Goal: Find specific page/section: Find specific page/section

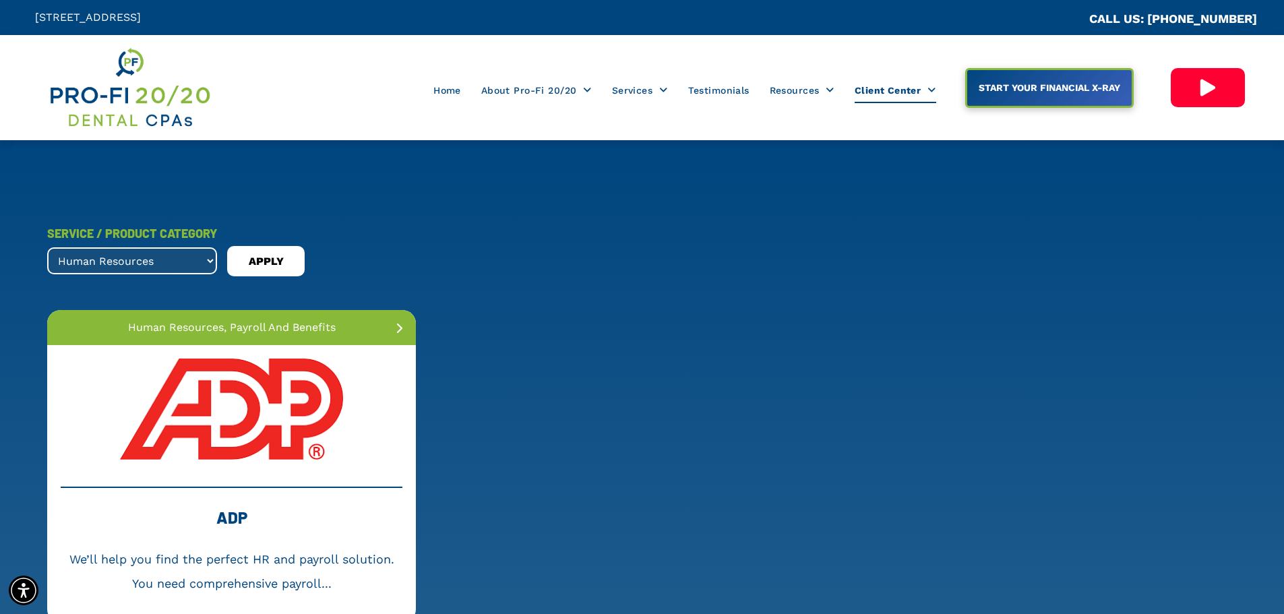
scroll to position [223, 0]
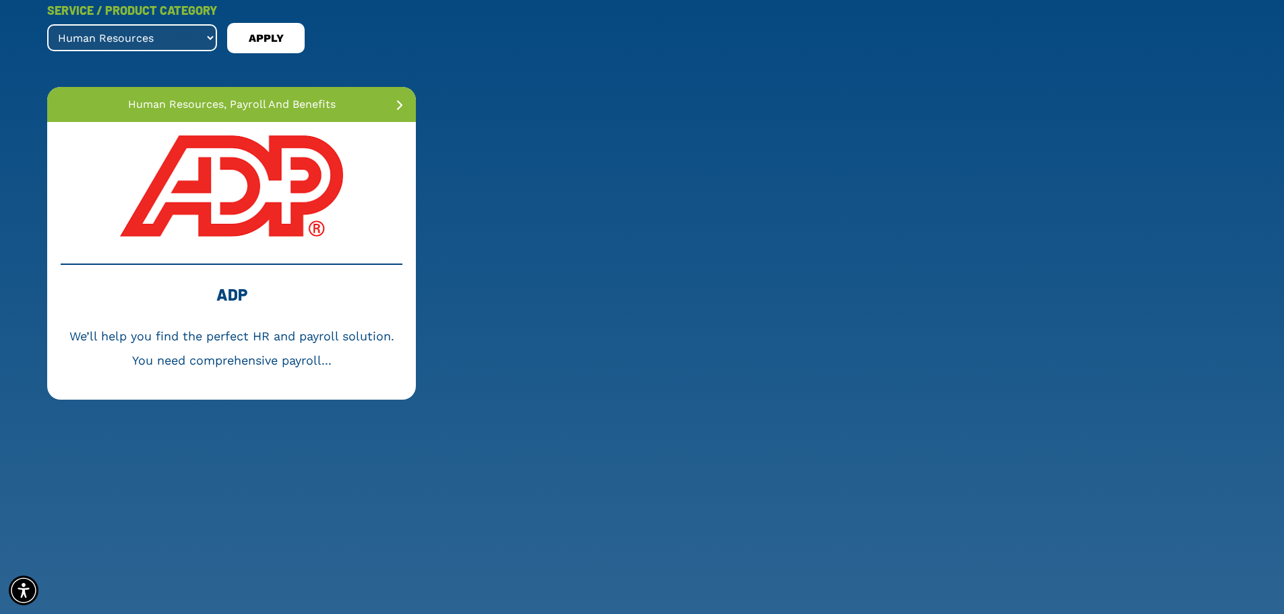
click at [204, 39] on select "All Services banking and loans dental collections dental membership forensic ac…" at bounding box center [132, 37] width 170 height 27
click at [47, 24] on select "All Services banking and loans dental collections dental membership forensic ac…" at bounding box center [132, 37] width 170 height 27
click at [266, 31] on span "APPLY" at bounding box center [266, 39] width 35 height 22
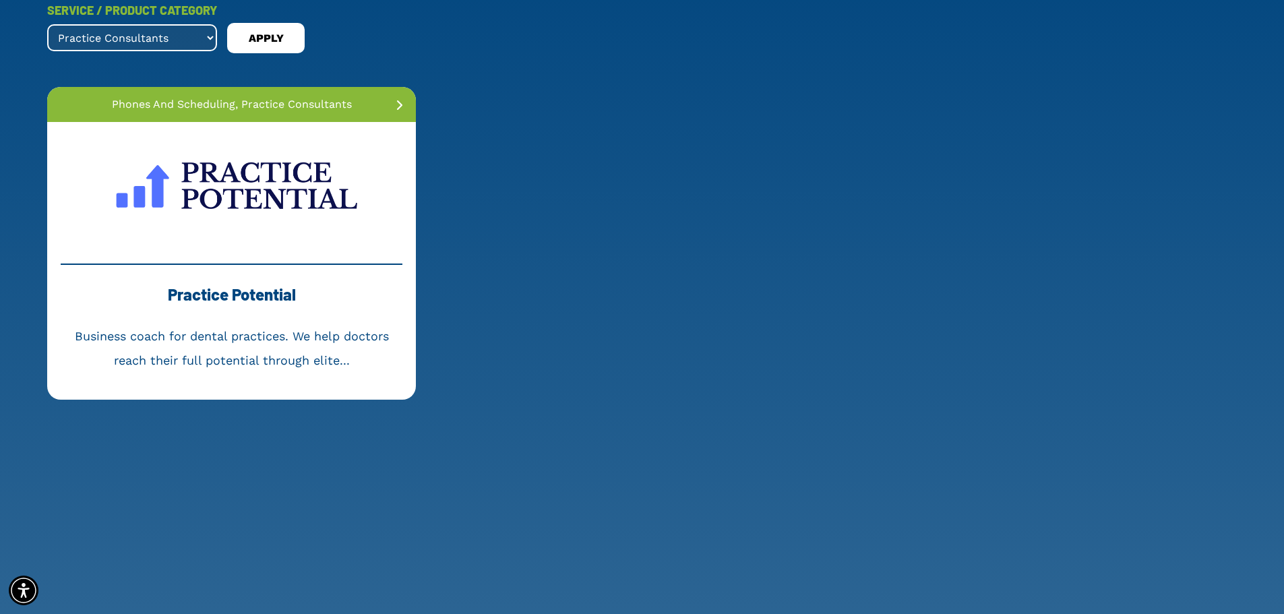
click at [185, 36] on select "All Services banking and loans dental collections dental membership forensic ac…" at bounding box center [132, 37] width 170 height 27
click at [572, 59] on div "SERVICE / PRODUCT CATEGORY All Services banking and loans dental collections de…" at bounding box center [642, 219] width 1190 height 442
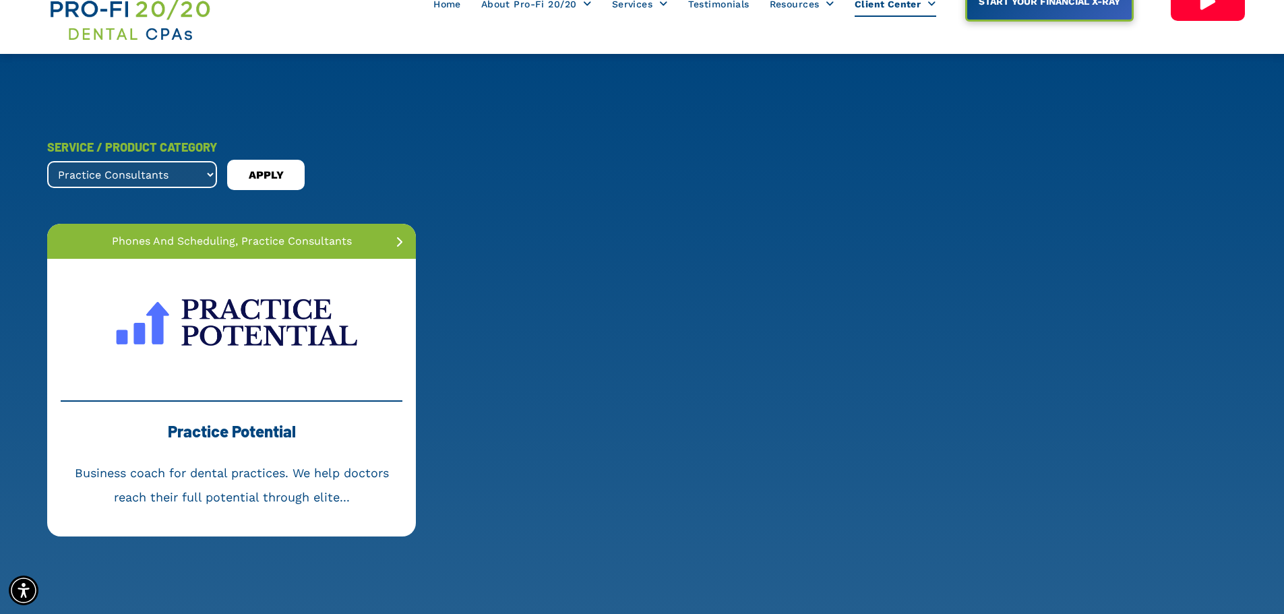
scroll to position [0, 0]
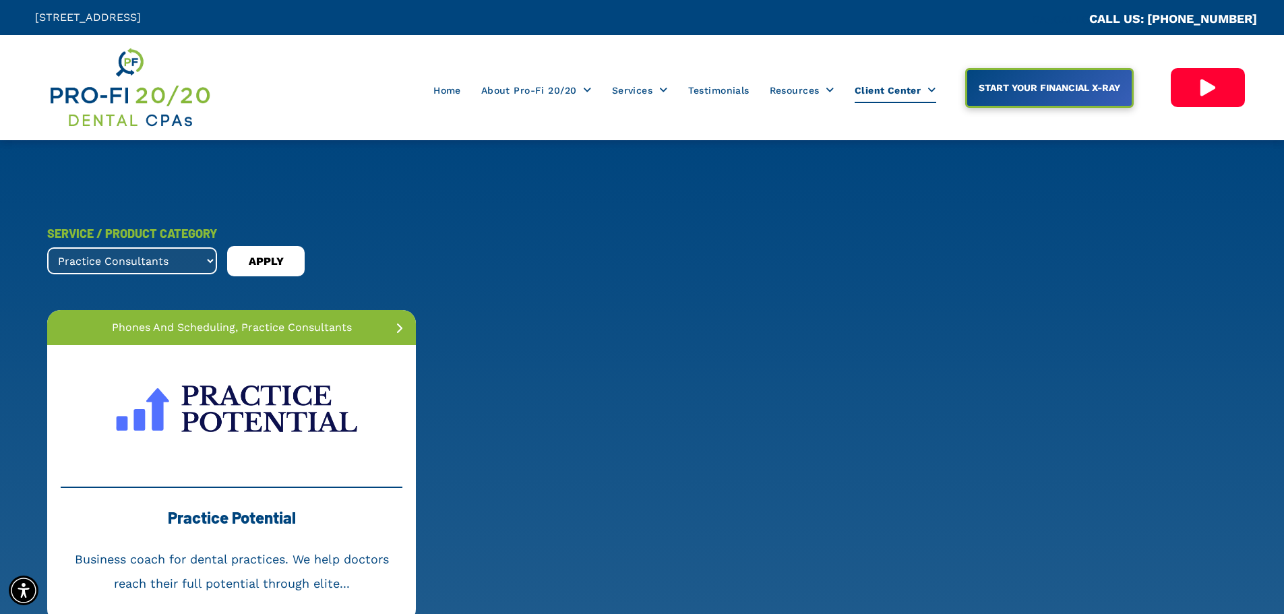
click at [189, 267] on select "All Services banking and loans dental collections dental membership forensic ac…" at bounding box center [132, 260] width 170 height 27
click at [47, 247] on select "All Services banking and loans dental collections dental membership forensic ac…" at bounding box center [132, 260] width 170 height 27
click at [271, 244] on div "SERVICE / PRODUCT CATEGORY All Services banking and loans dental collections de…" at bounding box center [642, 248] width 1190 height 55
click at [258, 258] on span "APPLY" at bounding box center [266, 262] width 35 height 22
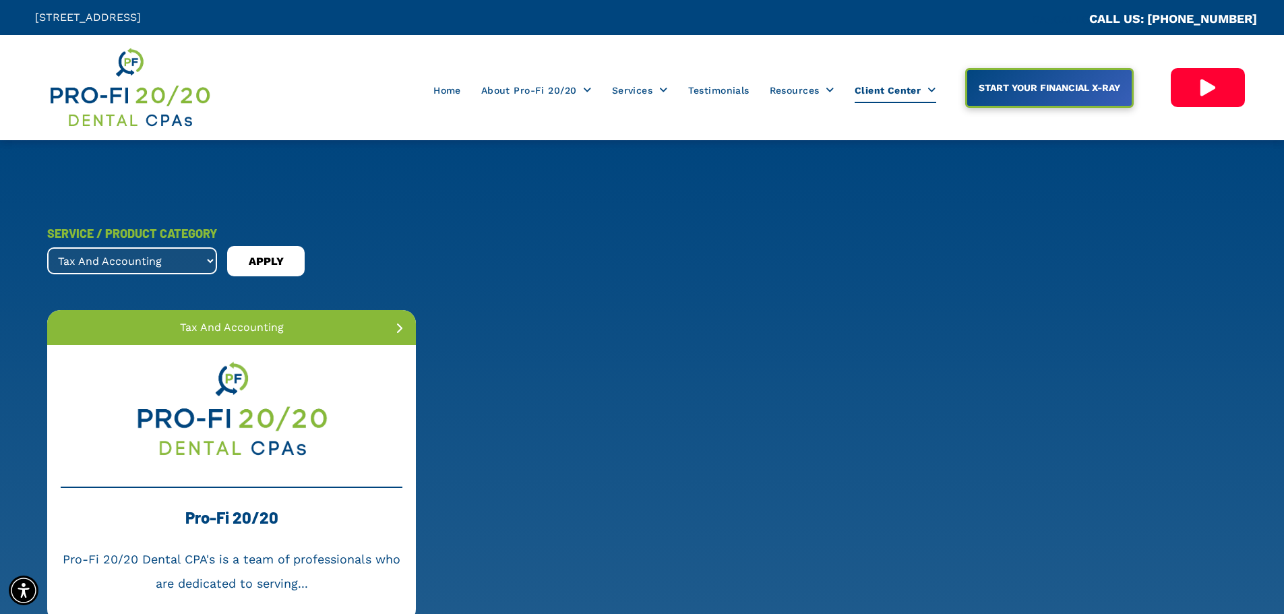
click at [200, 260] on select "All Services banking and loans dental collections dental membership forensic ac…" at bounding box center [132, 260] width 170 height 27
click at [47, 247] on select "All Services banking and loans dental collections dental membership forensic ac…" at bounding box center [132, 260] width 170 height 27
click at [249, 270] on span "APPLY" at bounding box center [266, 262] width 35 height 22
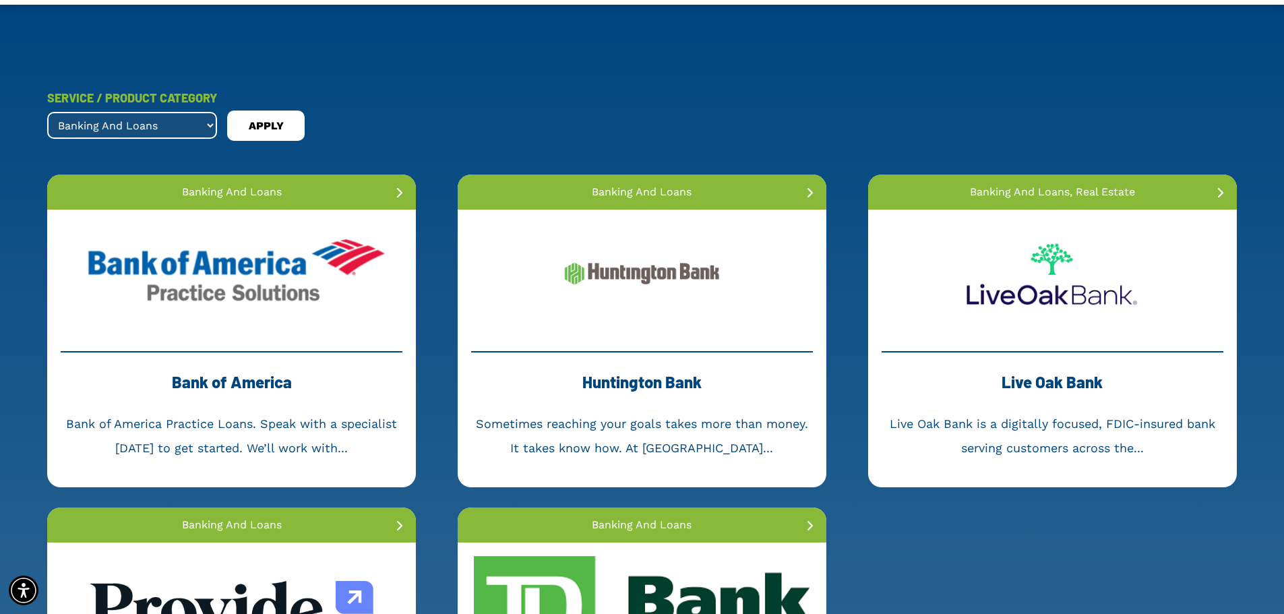
scroll to position [135, 0]
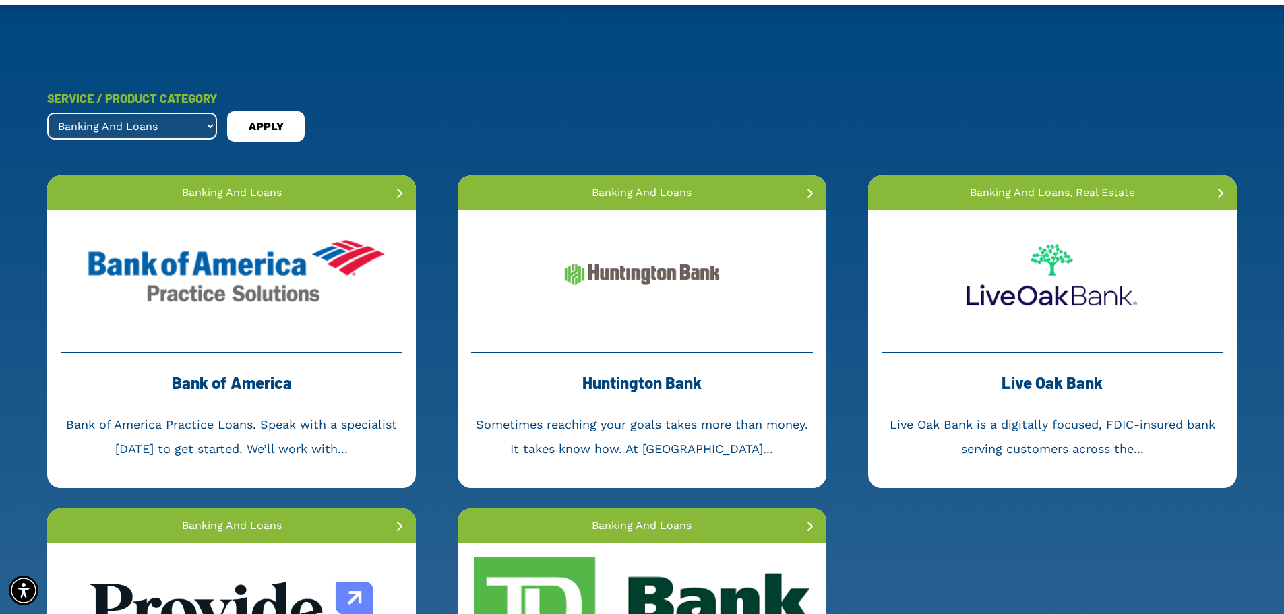
click at [187, 125] on select "All Services banking and loans dental collections dental membership forensic ac…" at bounding box center [132, 126] width 170 height 27
click at [47, 113] on select "All Services banking and loans dental collections dental membership forensic ac…" at bounding box center [132, 126] width 170 height 27
drag, startPoint x: 247, startPoint y: 154, endPoint x: 252, endPoint y: 146, distance: 9.4
click at [250, 152] on div "SERVICE / PRODUCT CATEGORY All Services banking and loans dental collections de…" at bounding box center [642, 473] width 1190 height 775
click at [258, 133] on span "APPLY" at bounding box center [266, 127] width 35 height 22
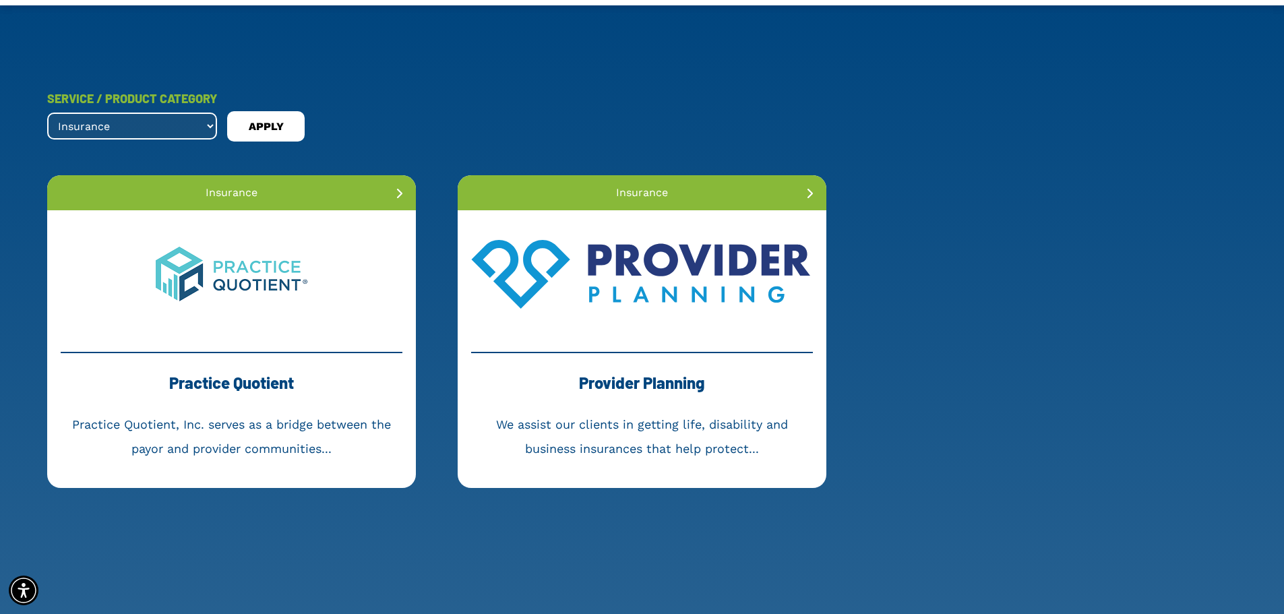
click at [204, 125] on select "All Services banking and loans dental collections dental membership forensic ac…" at bounding box center [132, 126] width 170 height 27
click at [47, 113] on select "All Services banking and loans dental collections dental membership forensic ac…" at bounding box center [132, 126] width 170 height 27
click at [266, 125] on span "APPLY" at bounding box center [266, 127] width 35 height 22
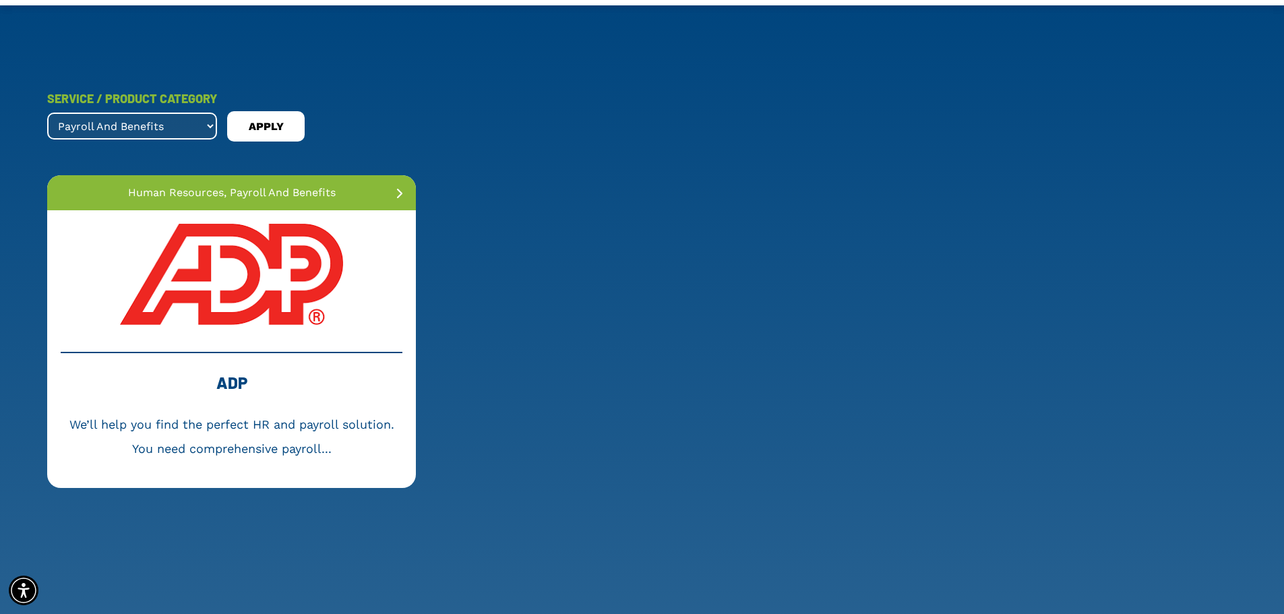
click at [198, 122] on select "All Services banking and loans dental collections dental membership forensic ac…" at bounding box center [132, 126] width 170 height 27
click at [47, 113] on select "All Services banking and loans dental collections dental membership forensic ac…" at bounding box center [132, 126] width 170 height 27
click at [274, 137] on span "APPLY" at bounding box center [266, 127] width 35 height 22
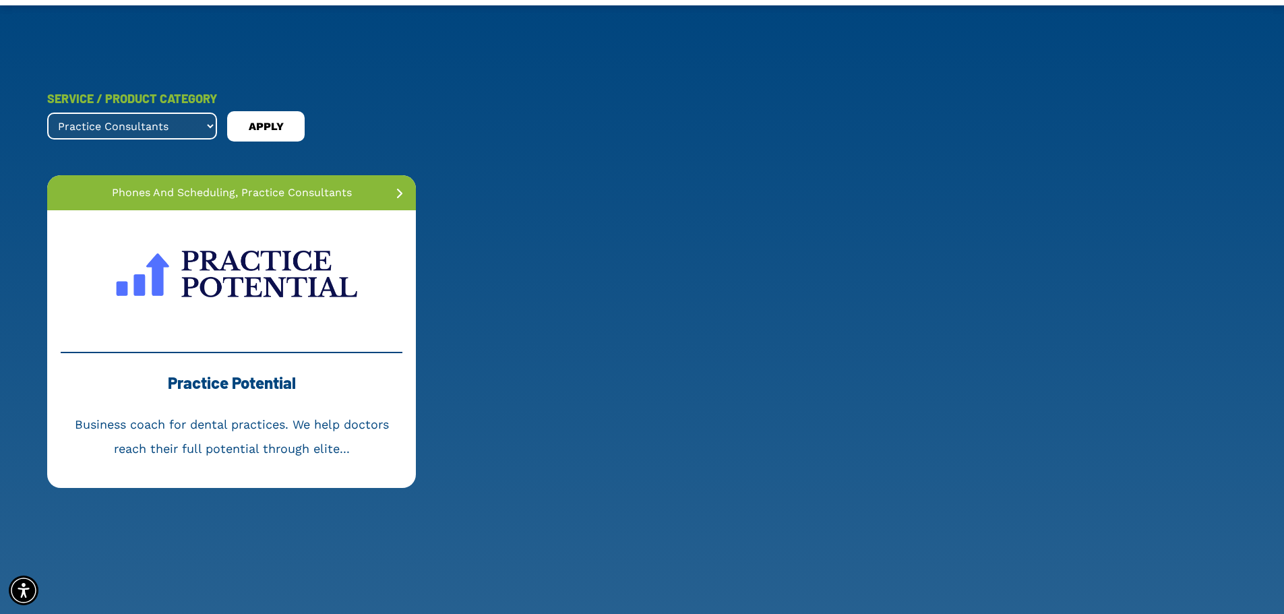
click at [192, 127] on select "All Services banking and loans dental collections dental membership forensic ac…" at bounding box center [132, 126] width 170 height 27
click at [47, 113] on select "All Services banking and loans dental collections dental membership forensic ac…" at bounding box center [132, 126] width 170 height 27
click at [272, 125] on span "APPLY" at bounding box center [266, 127] width 35 height 22
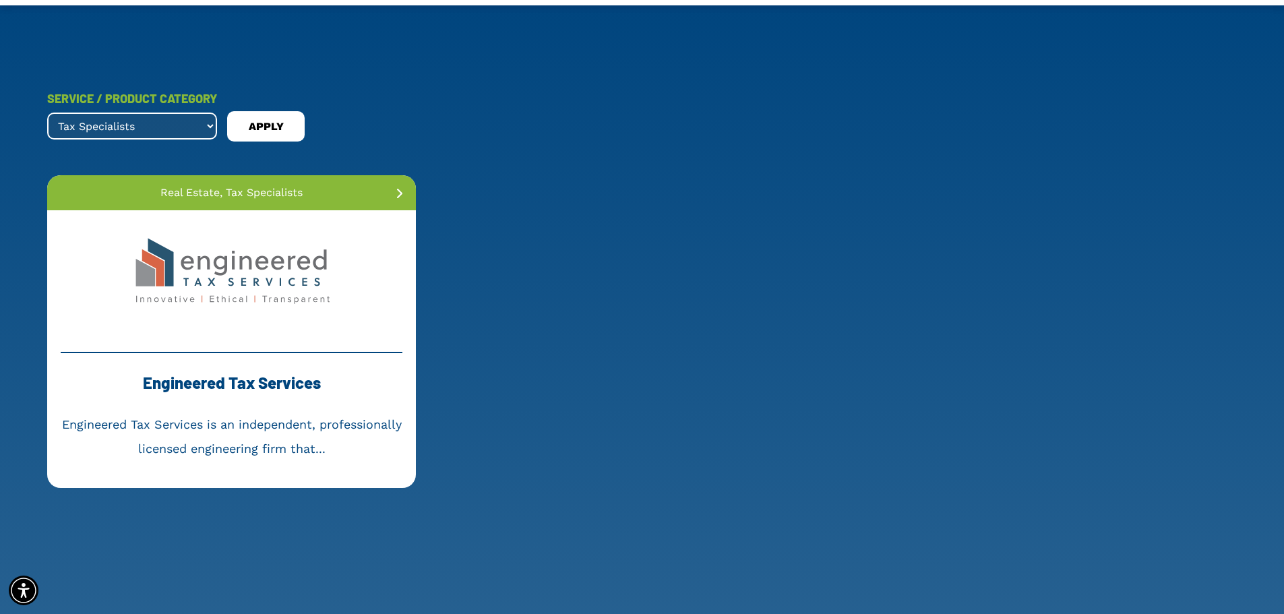
click at [258, 270] on link at bounding box center [231, 274] width 369 height 128
click at [205, 124] on select "All Services banking and loans dental collections dental membership forensic ac…" at bounding box center [132, 126] width 170 height 27
click at [47, 113] on select "All Services banking and loans dental collections dental membership forensic ac…" at bounding box center [132, 126] width 170 height 27
click at [260, 131] on span "APPLY" at bounding box center [266, 127] width 35 height 22
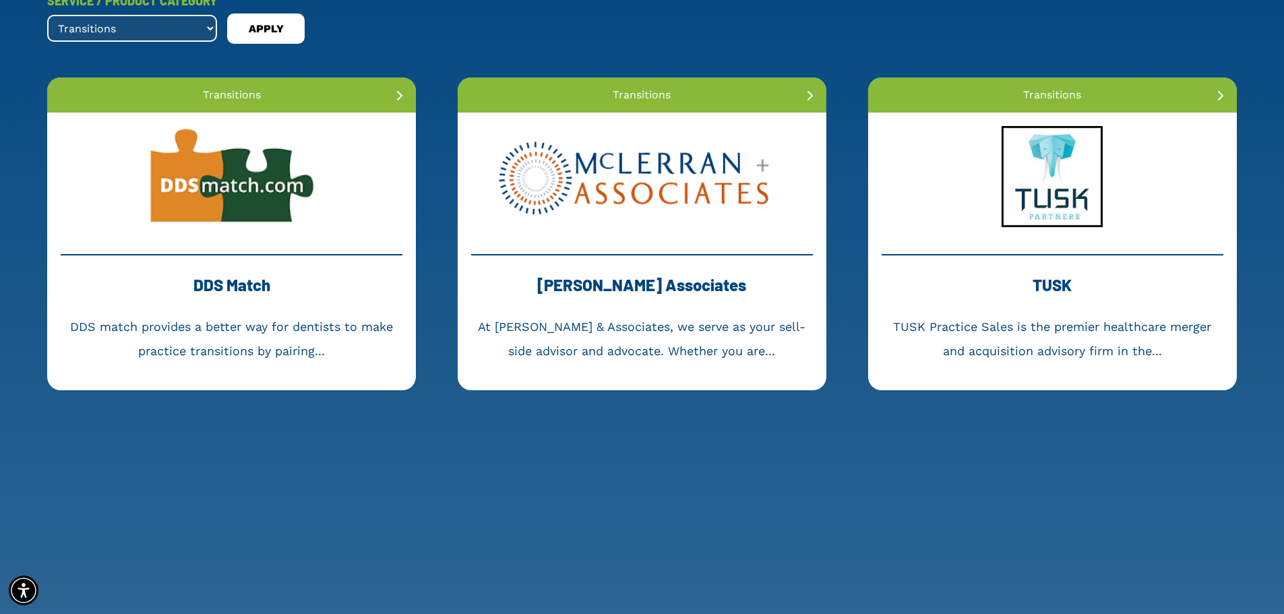
scroll to position [202, 0]
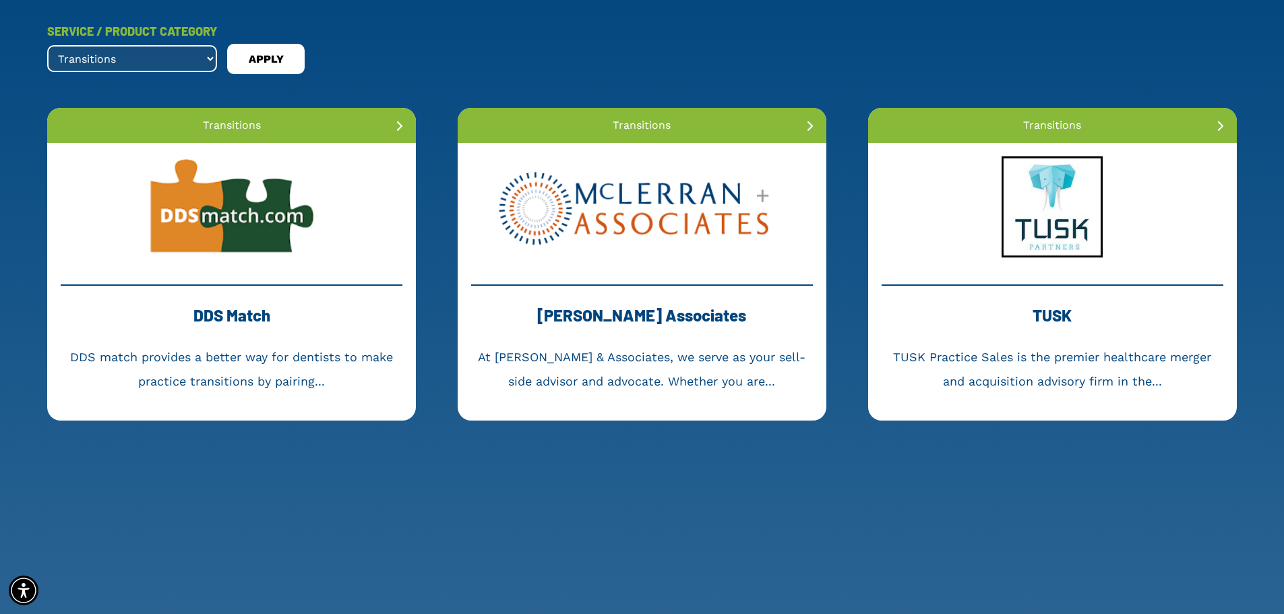
click at [199, 62] on select "All Services banking and loans dental collections dental membership forensic ac…" at bounding box center [132, 58] width 170 height 27
select select ".website"
click at [47, 45] on select "All Services banking and loans dental collections dental membership forensic ac…" at bounding box center [132, 58] width 170 height 27
click at [258, 60] on span "APPLY" at bounding box center [266, 60] width 35 height 22
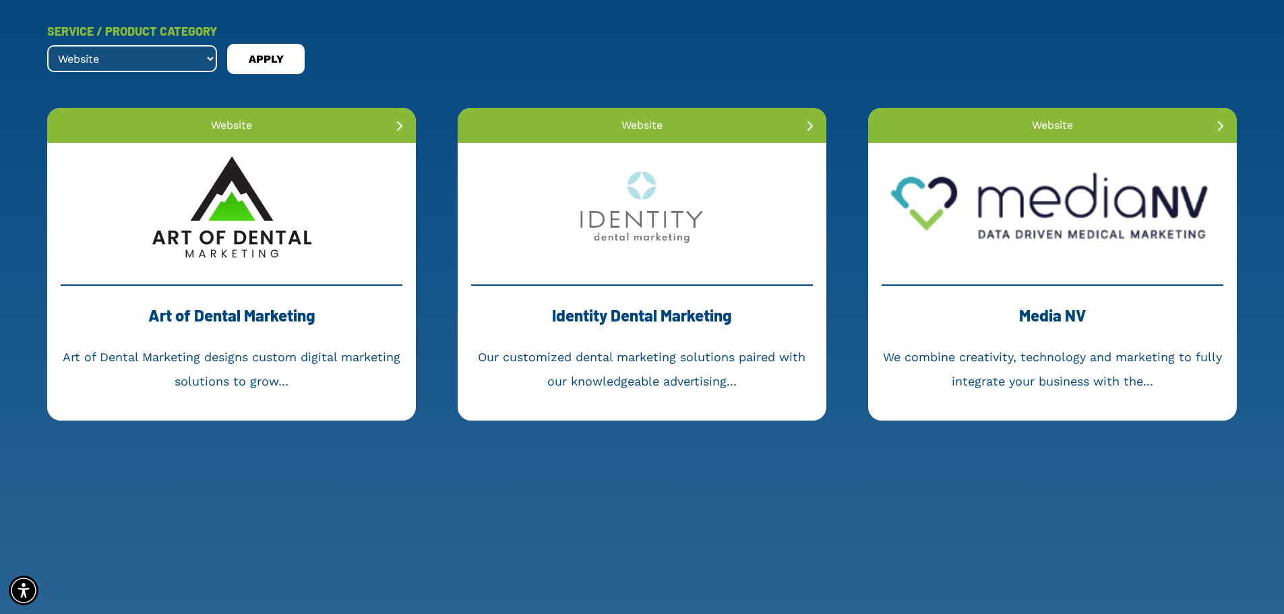
click at [203, 53] on select "All Services banking and loans dental collections dental membership forensic ac…" at bounding box center [132, 58] width 170 height 27
